Goal: Contribute content

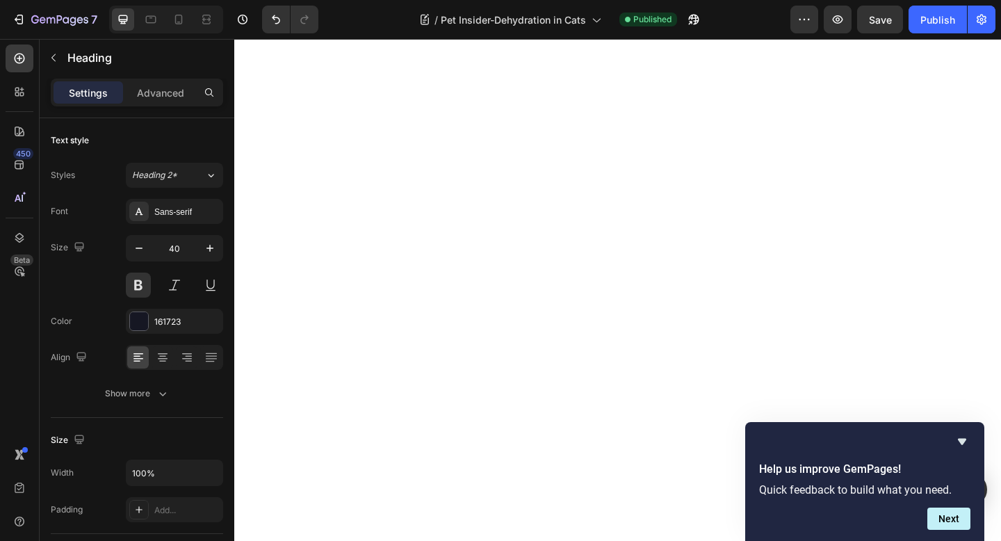
type input "16"
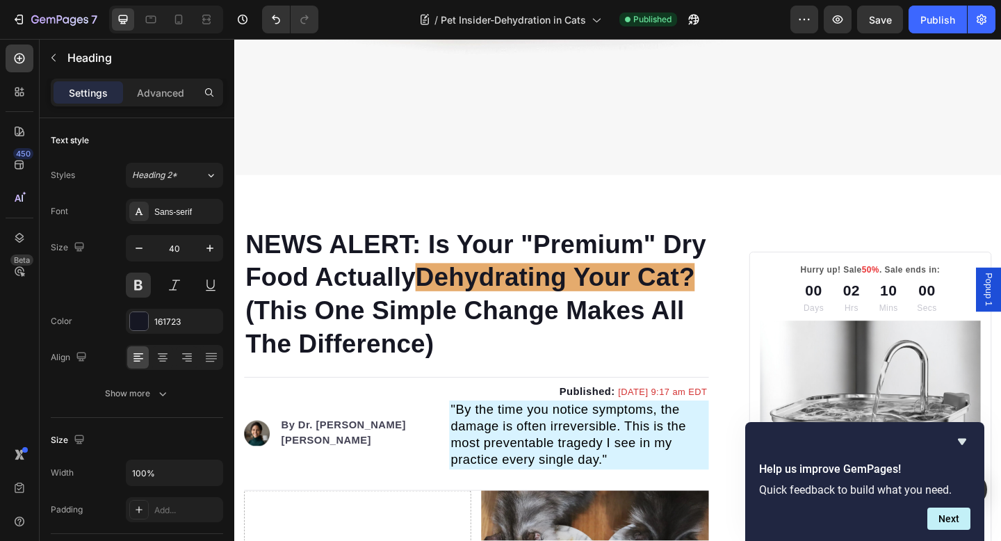
scroll to position [606, 0]
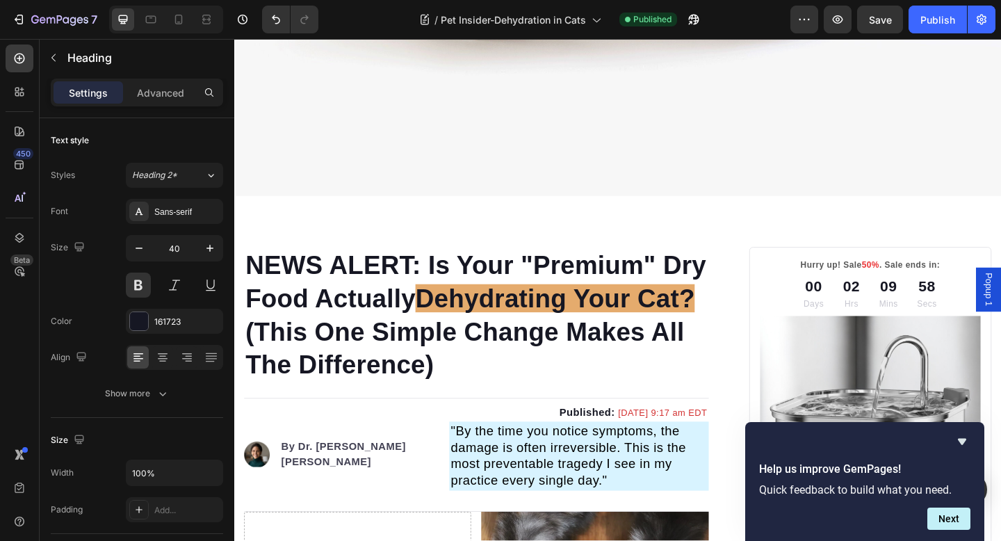
click at [438, 294] on strong "NEWS ALERT: Is Your "Premium" Dry Food Actually" at bounding box center [496, 303] width 501 height 67
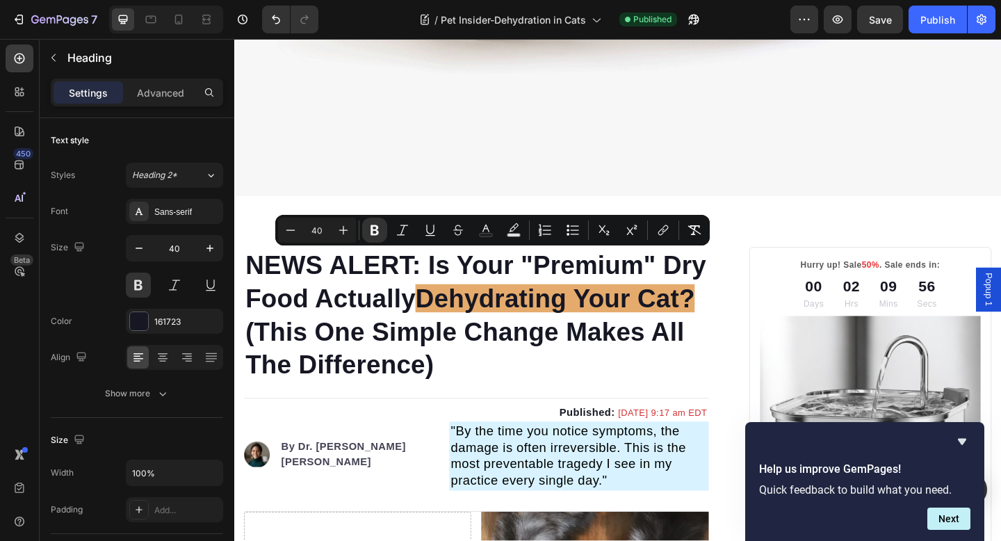
drag, startPoint x: 446, startPoint y: 282, endPoint x: 459, endPoint y: 401, distance: 119.7
click at [459, 402] on p "NEWS ALERT: Is Your "Premium" Dry Food Actually Dehydrating Your Cat? (This One…" at bounding box center [497, 339] width 503 height 145
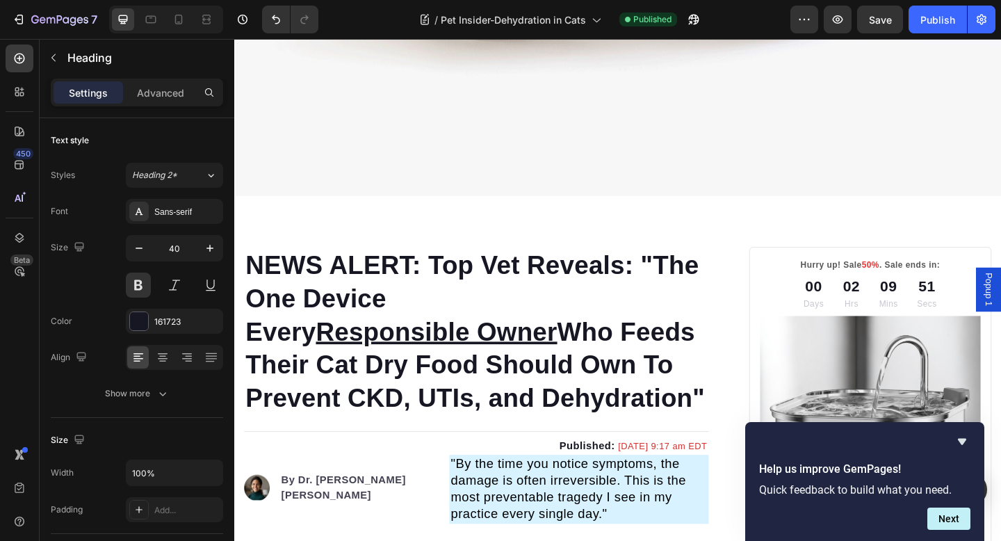
click at [491, 323] on p "NEWS ALERT: Top Vet Reveals: "The One Device Every Responsible Owner Who Feeds …" at bounding box center [497, 357] width 503 height 181
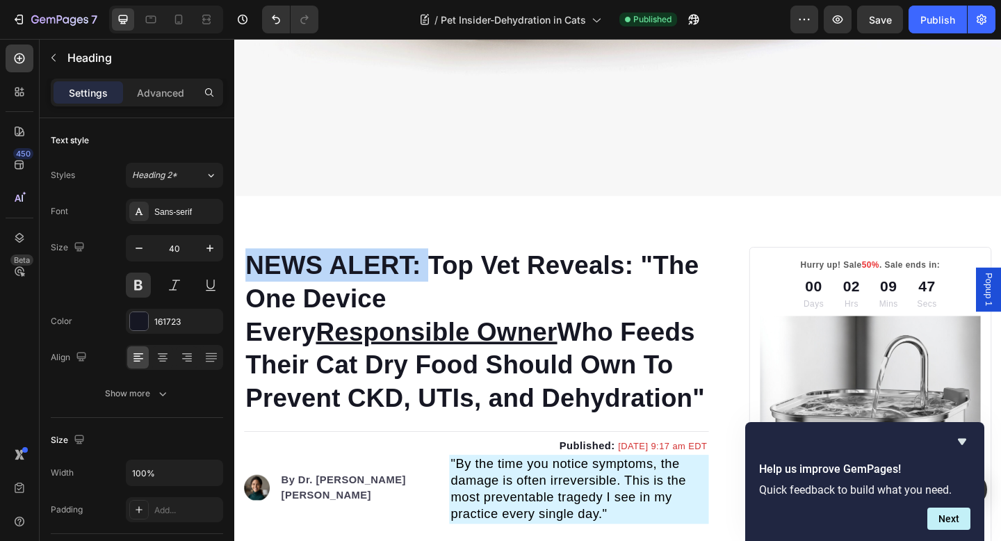
drag, startPoint x: 444, startPoint y: 291, endPoint x: 254, endPoint y: 276, distance: 191.1
click at [254, 277] on strong "NEWS ALERT: Top Vet Reveals: "The One Device Every Responsible Owner Who Feeds …" at bounding box center [496, 357] width 500 height 175
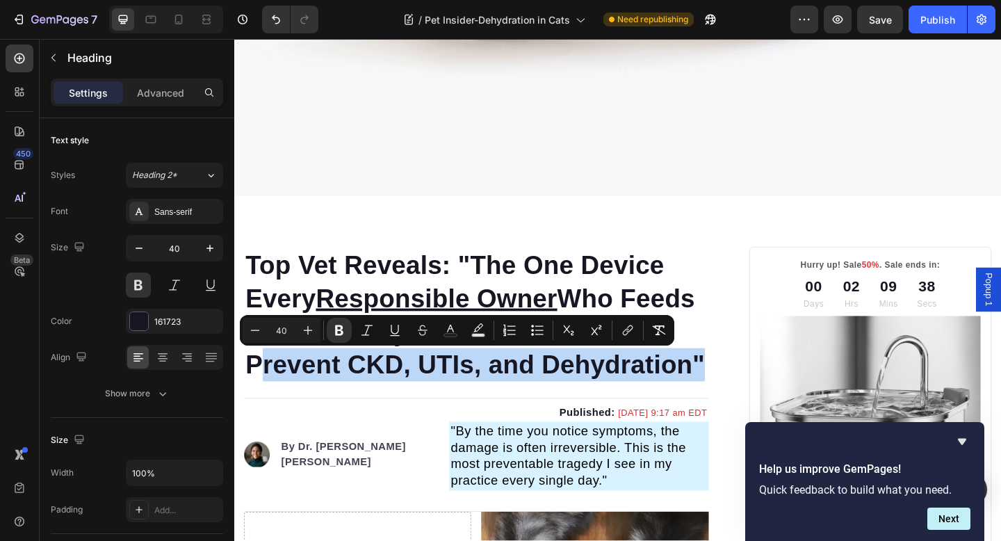
drag, startPoint x: 361, startPoint y: 389, endPoint x: 409, endPoint y: 437, distance: 67.8
click at [409, 409] on strong "Top Vet Reveals: "The One Device Every Responsible Owner Who Feeds Their Cat Dr…" at bounding box center [496, 339] width 500 height 139
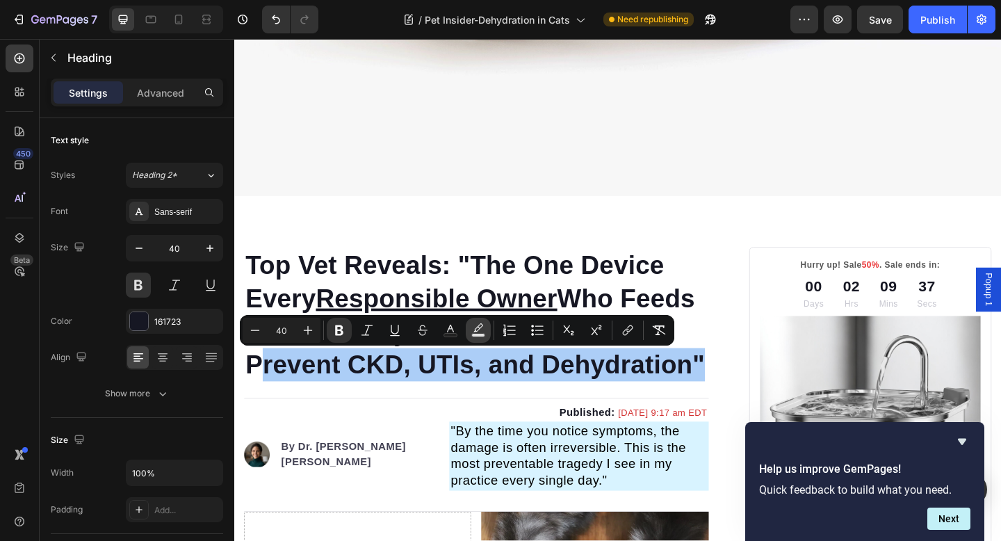
click at [473, 330] on icon "Editor contextual toolbar" at bounding box center [478, 330] width 14 height 14
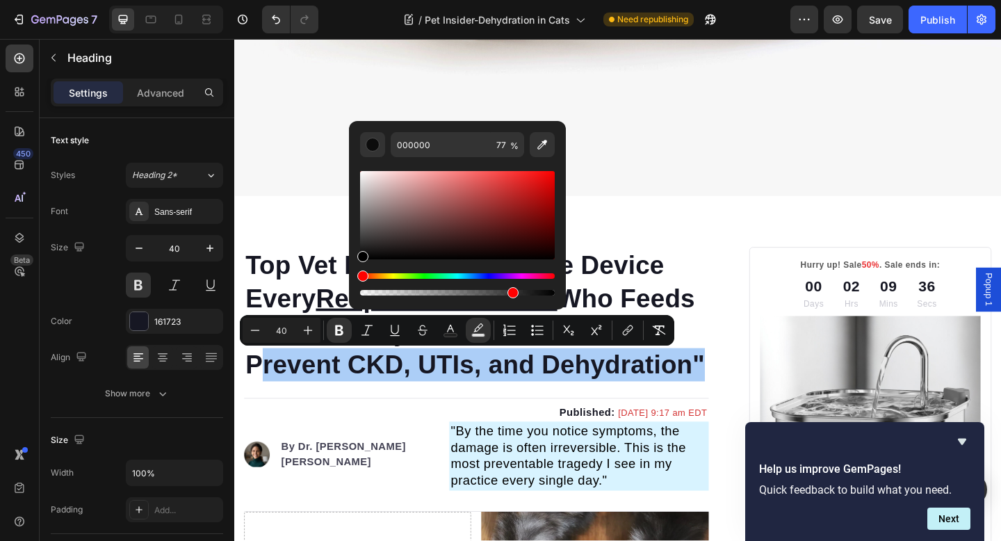
drag, startPoint x: 516, startPoint y: 226, endPoint x: 545, endPoint y: 216, distance: 30.1
click at [546, 216] on div "Editor contextual toolbar" at bounding box center [457, 215] width 195 height 88
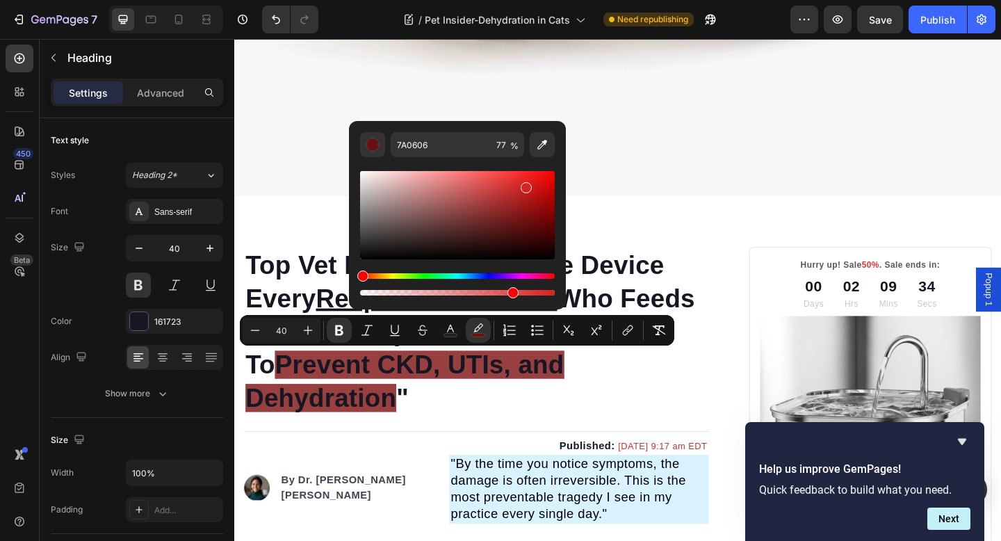
drag, startPoint x: 547, startPoint y: 222, endPoint x: 522, endPoint y: 184, distance: 45.1
click at [523, 184] on div "Editor contextual toolbar" at bounding box center [526, 187] width 11 height 11
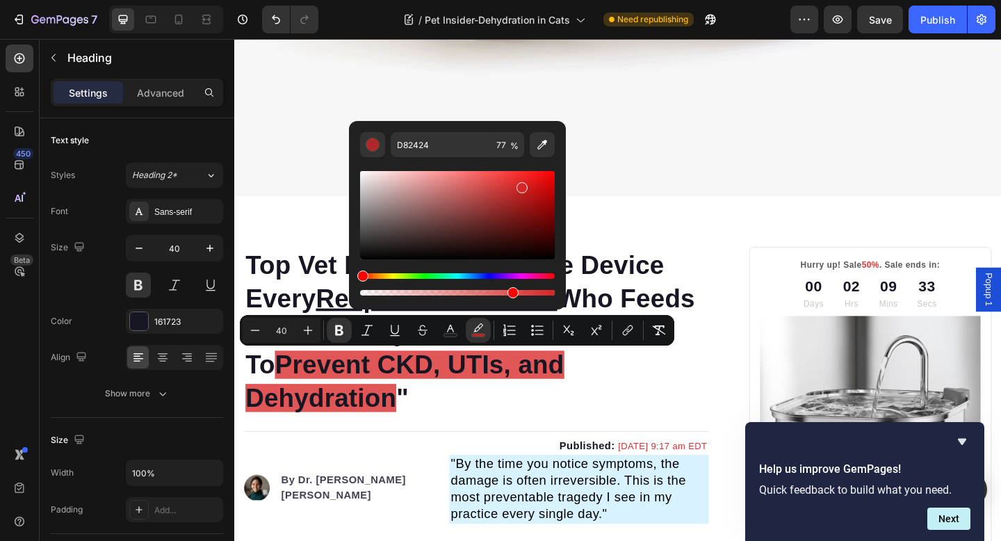
drag, startPoint x: 520, startPoint y: 185, endPoint x: 506, endPoint y: 185, distance: 13.9
click at [516, 185] on div "Editor contextual toolbar" at bounding box center [521, 187] width 11 height 11
type input "D63535"
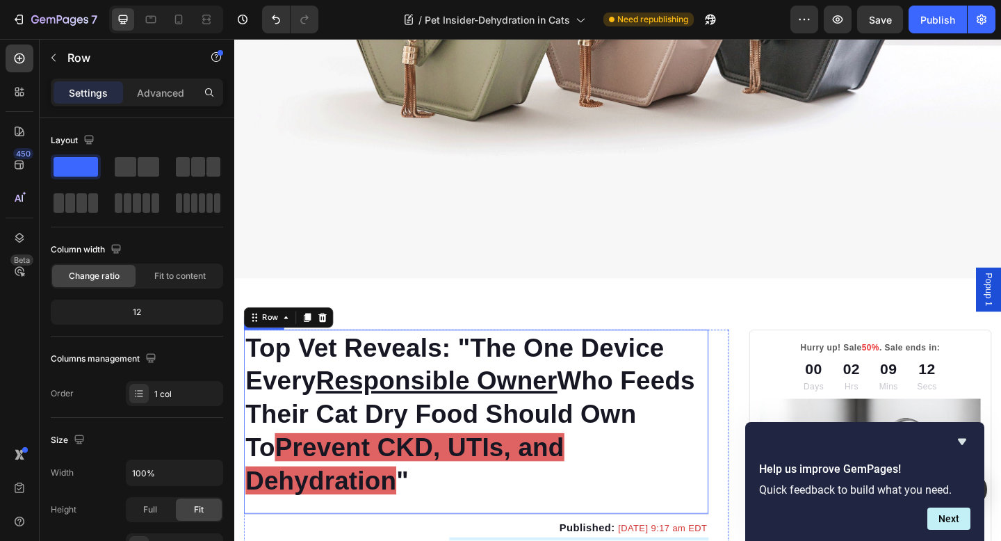
scroll to position [487, 0]
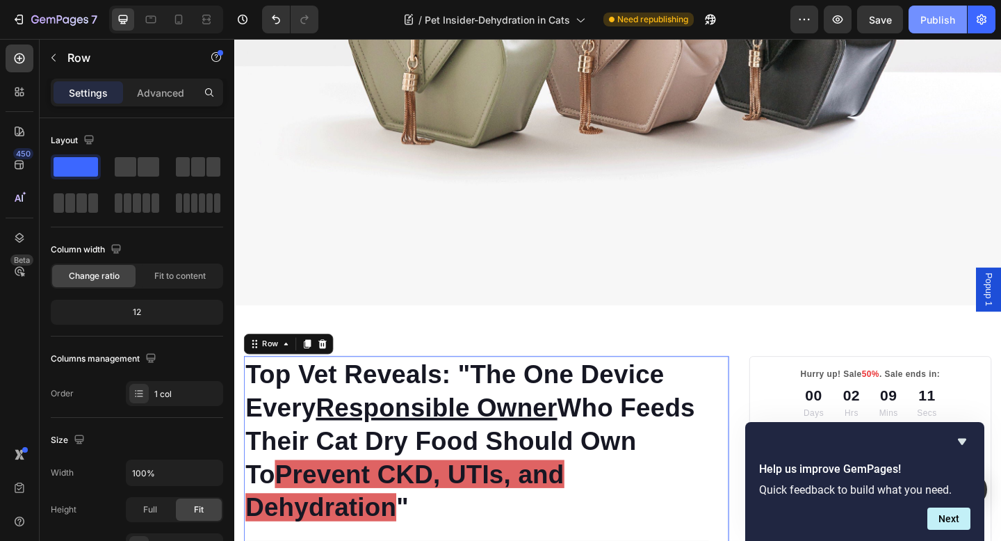
click at [925, 8] on button "Publish" at bounding box center [938, 20] width 58 height 28
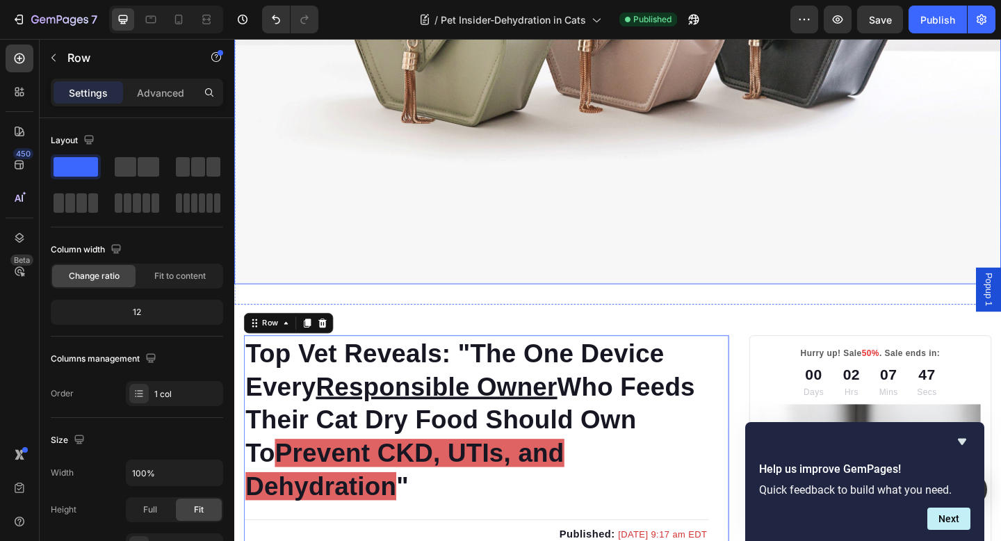
scroll to position [516, 0]
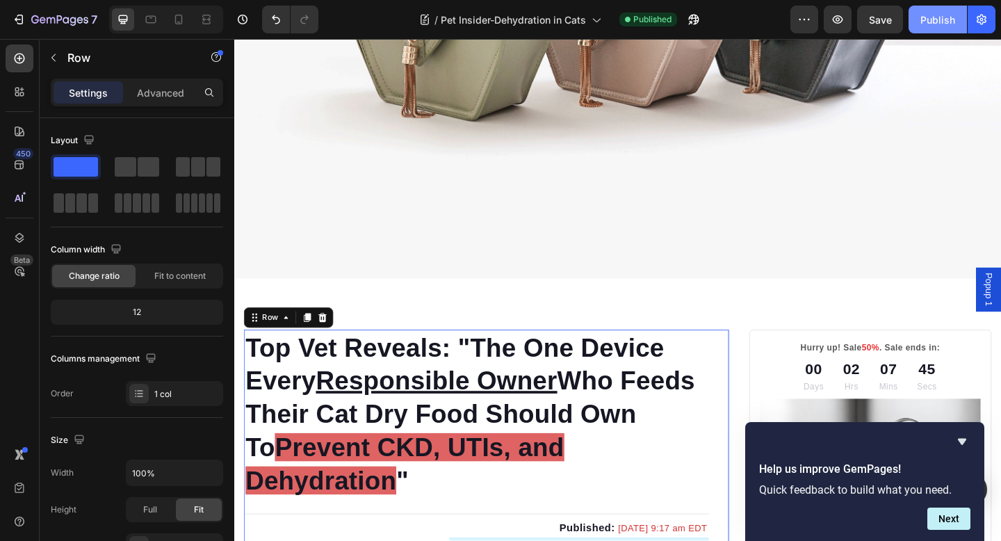
click at [932, 17] on div "Publish" at bounding box center [937, 20] width 35 height 15
